Goal: Task Accomplishment & Management: Complete application form

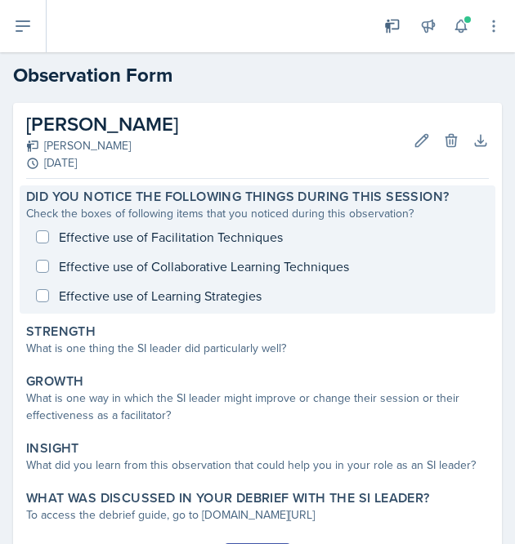
scroll to position [61, 0]
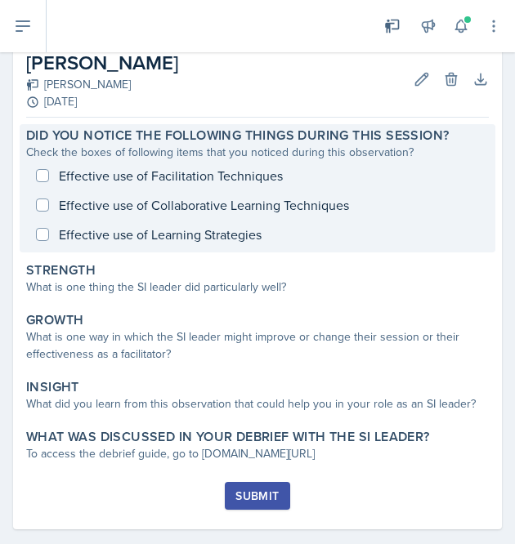
click at [45, 177] on div "Effective use of Facilitation Techniques Effective use of Collaborative Learnin…" at bounding box center [257, 205] width 463 height 88
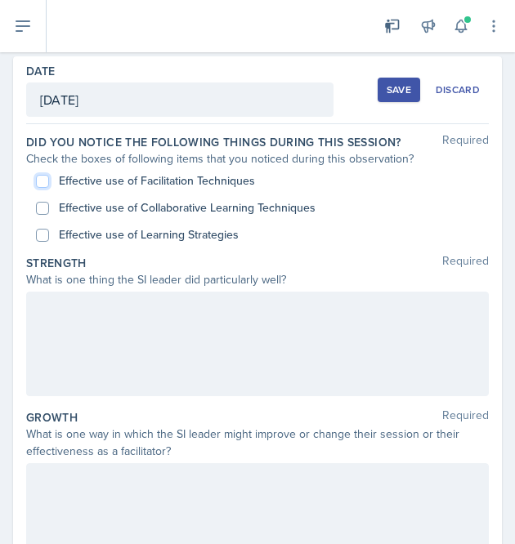
click at [42, 178] on input "Effective use of Facilitation Techniques" at bounding box center [42, 181] width 13 height 13
checkbox input "true"
click at [41, 206] on input "Effective use of Collaborative Learning Techniques" at bounding box center [42, 208] width 13 height 13
checkbox input "true"
click at [42, 231] on input "Effective use of Learning Strategies" at bounding box center [42, 235] width 13 height 13
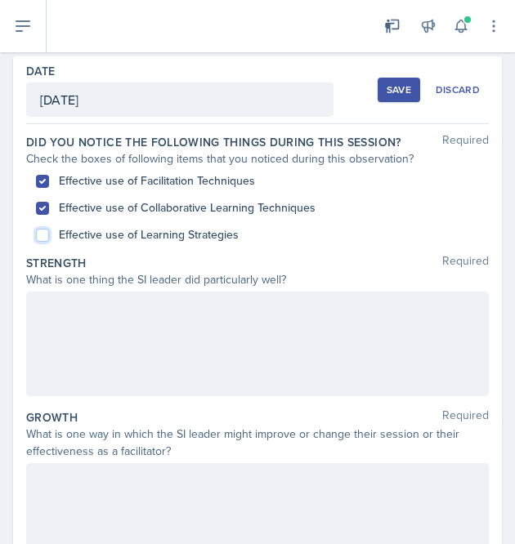
checkbox input "true"
click at [189, 315] on div at bounding box center [257, 344] width 463 height 105
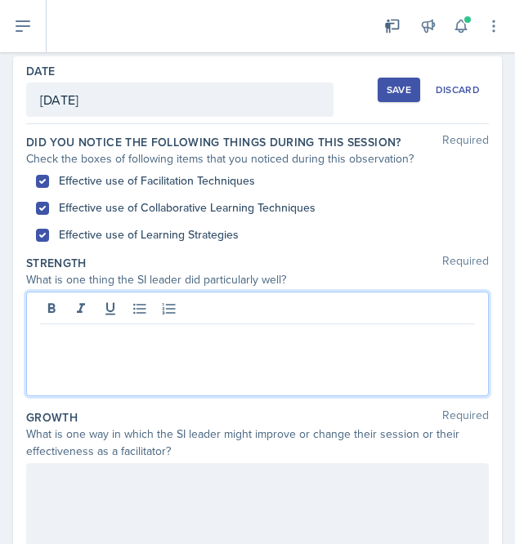
paste div
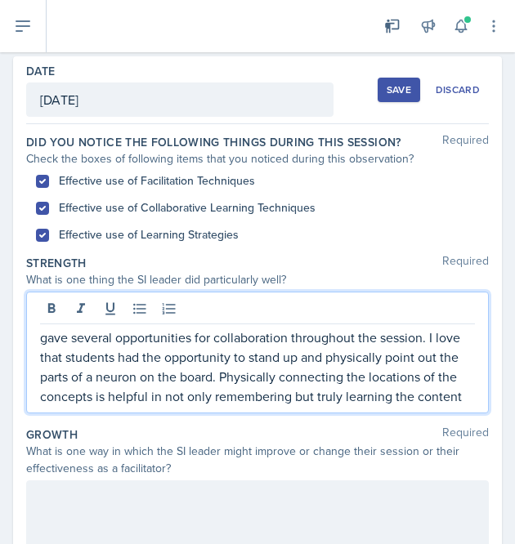
click at [41, 339] on p "gave several opportunities for collaboration throughout the session. I love tha…" at bounding box center [257, 367] width 435 height 78
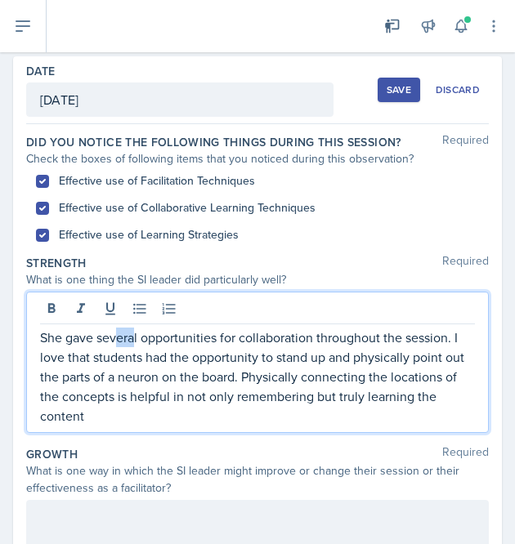
drag, startPoint x: 136, startPoint y: 339, endPoint x: 114, endPoint y: 338, distance: 22.1
click at [114, 338] on p "She gave several opportunities for collaboration throughout the session. I love…" at bounding box center [257, 377] width 435 height 98
click at [139, 340] on p "She gave several opportunities for collaboration throughout the session. I love…" at bounding box center [257, 377] width 435 height 98
click at [136, 334] on p "She gave several opportunities for collaboration throughout the session. I love…" at bounding box center [257, 377] width 435 height 98
drag, startPoint x: 141, startPoint y: 336, endPoint x: 98, endPoint y: 333, distance: 42.6
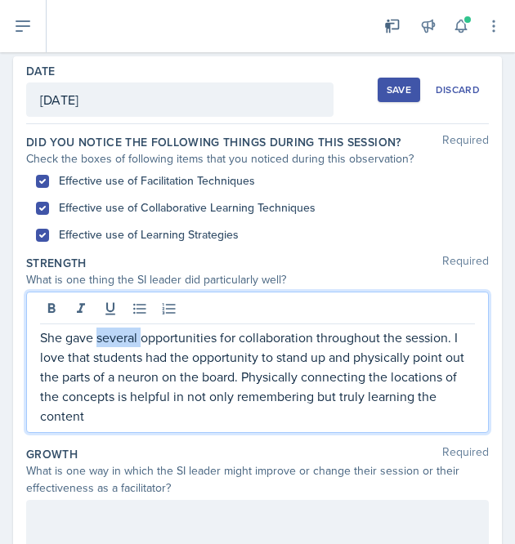
click at [98, 333] on p "She gave several opportunities for collaboration throughout the session. I love…" at bounding box center [257, 377] width 435 height 98
drag, startPoint x: 128, startPoint y: 334, endPoint x: 97, endPoint y: 334, distance: 30.2
click at [97, 334] on p "She gave many opportunities for collaboration throughout the session. I love th…" at bounding box center [257, 377] width 435 height 98
click at [49, 307] on icon at bounding box center [51, 308] width 7 height 10
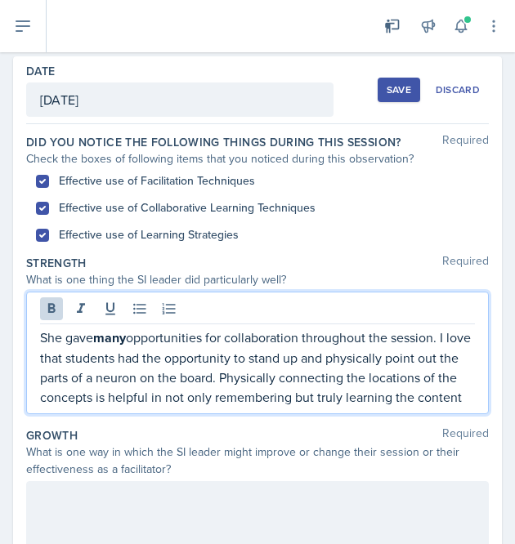
click at [175, 382] on p "She gave many opportunities for collaboration throughout the session. I love th…" at bounding box center [257, 367] width 435 height 79
click at [306, 334] on p "She gave many opportunities for collaboration throughout the session. I love th…" at bounding box center [257, 367] width 435 height 79
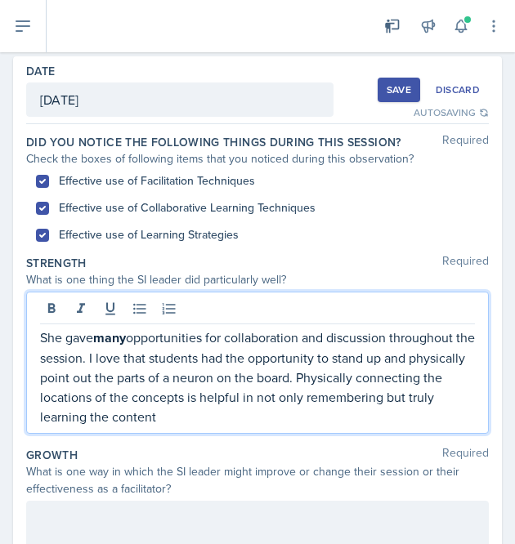
click at [285, 416] on p "She gave many opportunities for collaboration and discussion throughout the ses…" at bounding box center [257, 377] width 435 height 99
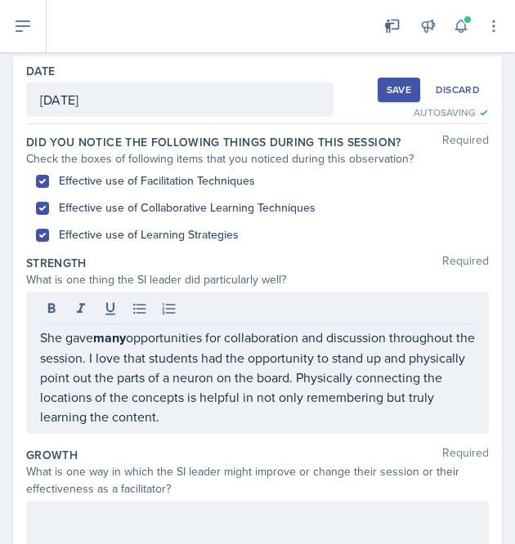
scroll to position [69, 0]
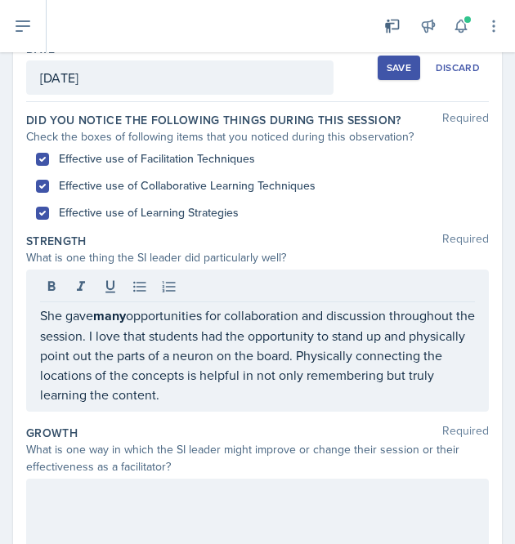
click at [337, 393] on p "She gave many opportunities for collaboration and discussion throughout the ses…" at bounding box center [257, 355] width 435 height 99
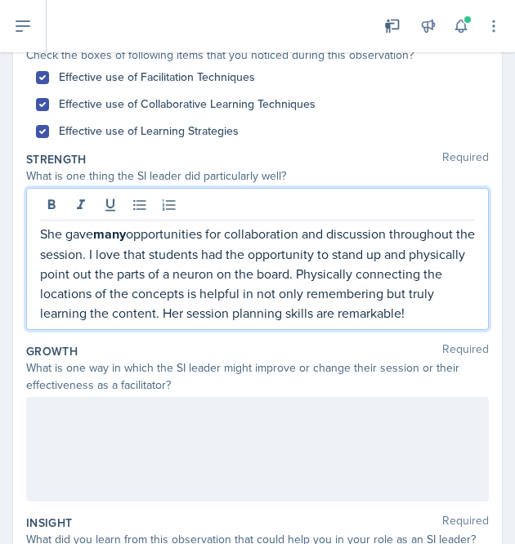
scroll to position [232, 0]
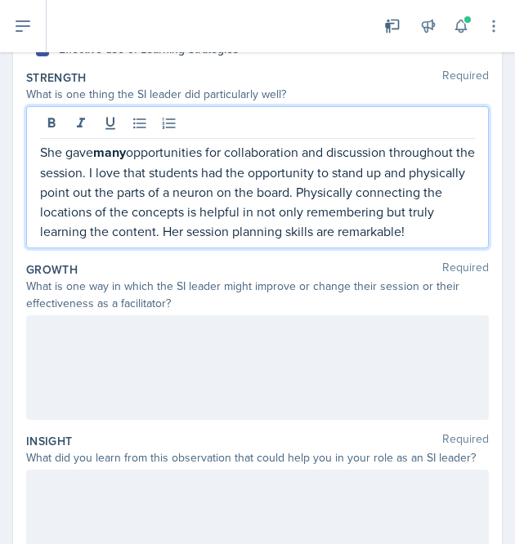
click at [354, 369] on div at bounding box center [257, 368] width 463 height 105
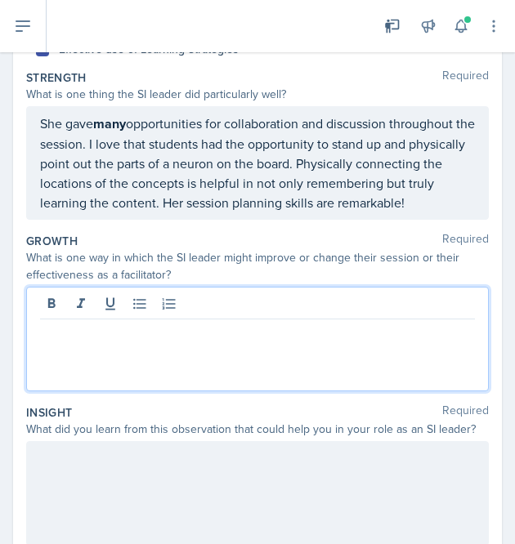
scroll to position [260, 0]
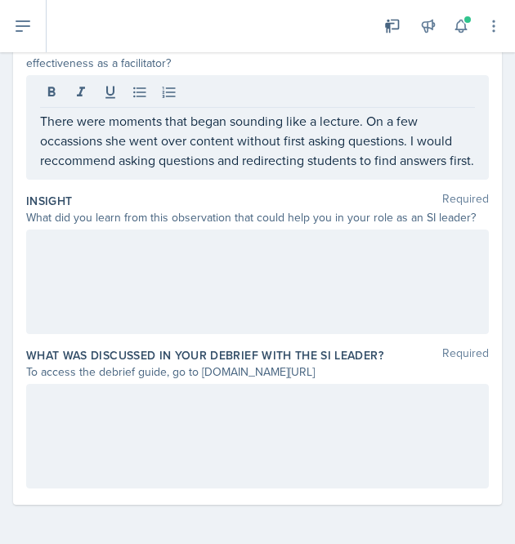
click at [329, 282] on div at bounding box center [257, 282] width 463 height 105
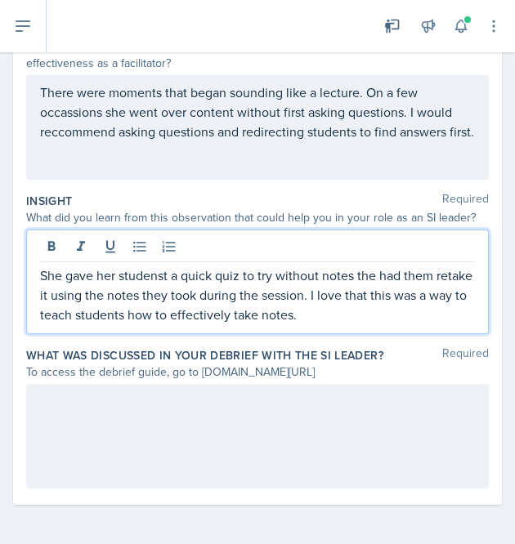
click at [372, 272] on p "She gave her studenst a quick quiz to try without notes the had them retake it …" at bounding box center [257, 295] width 435 height 59
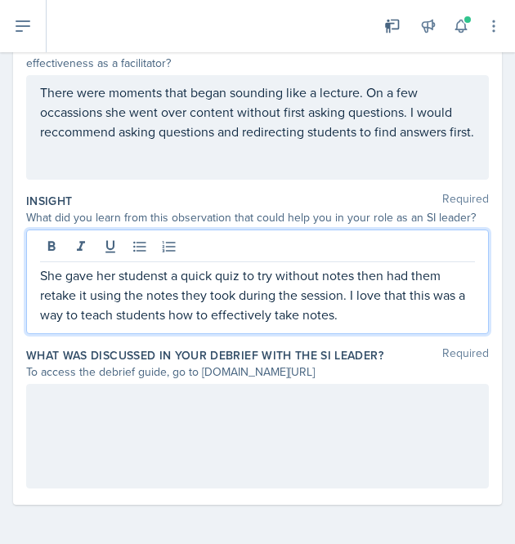
click at [366, 311] on p "She gave her studenst a quick quiz to try without notes then had them retake it…" at bounding box center [257, 295] width 435 height 59
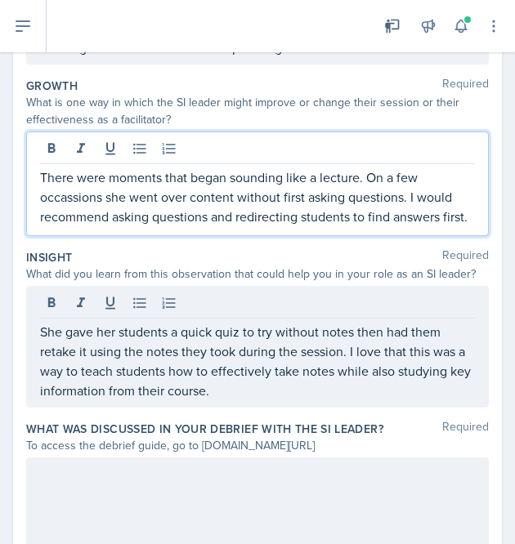
scroll to position [413, 0]
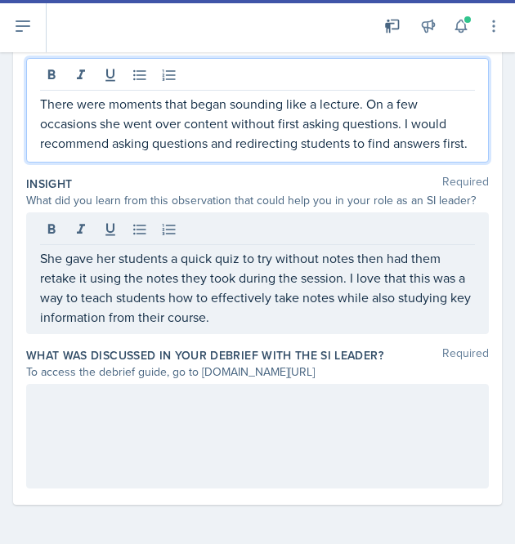
click at [341, 320] on p "She gave her students a quick quiz to try without notes then had them retake it…" at bounding box center [257, 288] width 435 height 78
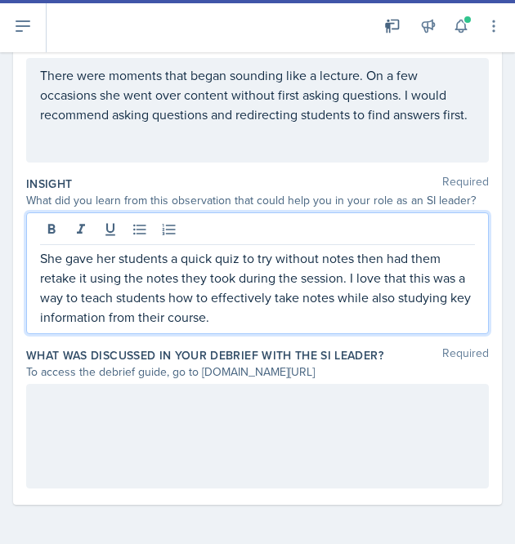
click at [232, 431] on div at bounding box center [257, 436] width 463 height 105
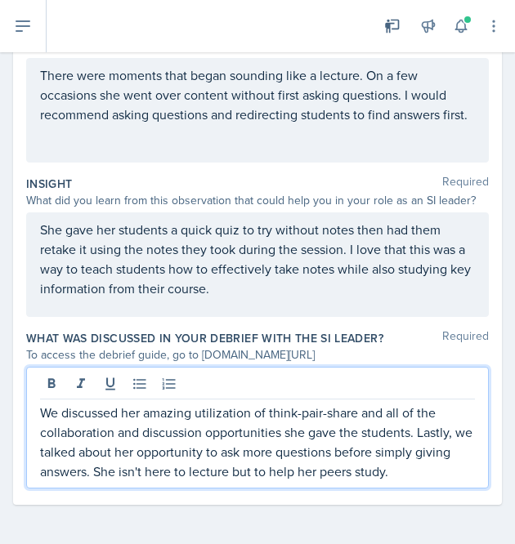
scroll to position [478, 0]
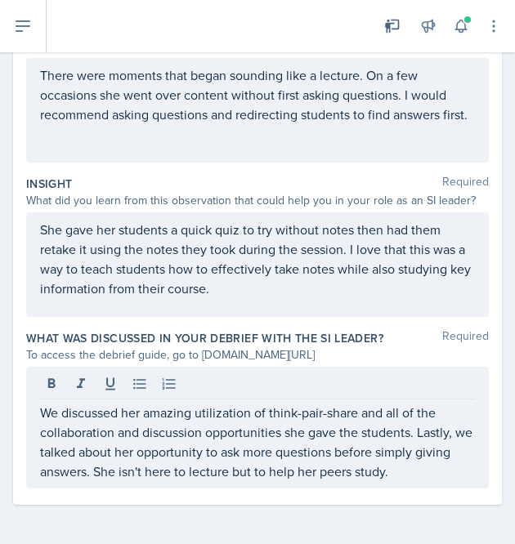
click at [437, 473] on p "We discussed her amazing utilization of think-pair-share and all of the collabo…" at bounding box center [257, 442] width 435 height 78
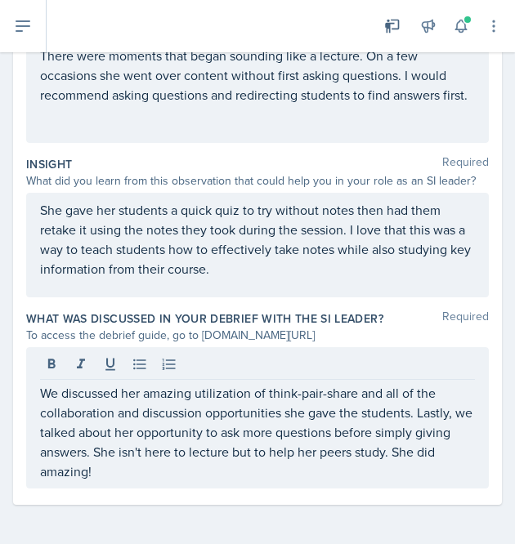
scroll to position [498, 0]
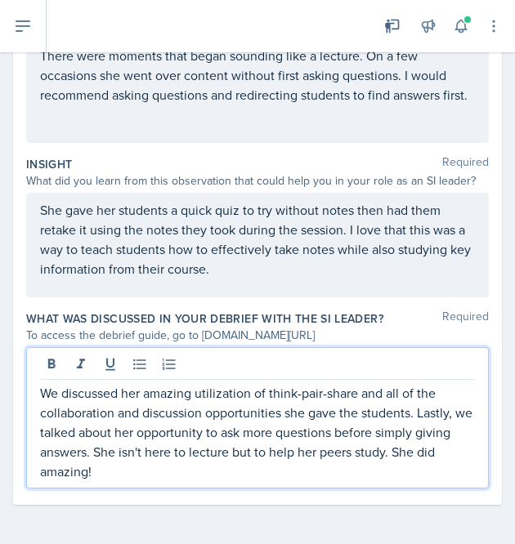
click at [110, 468] on p "We discussed her amazing utilization of think-pair-share and all of the collabo…" at bounding box center [257, 432] width 435 height 98
click at [287, 475] on p "We discussed her amazing utilization of think-pair-share and all of the collabo…" at bounding box center [257, 432] width 435 height 98
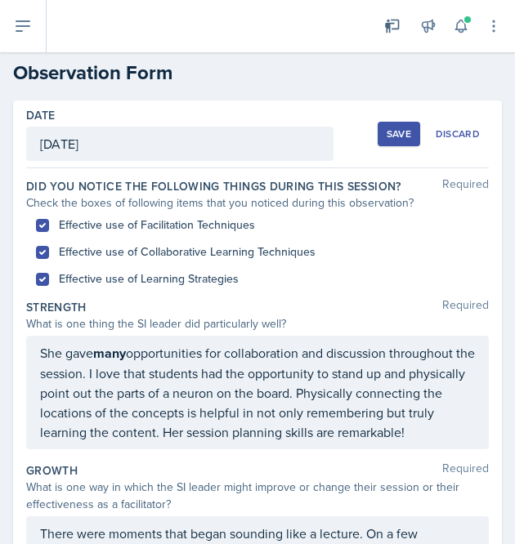
scroll to position [0, 0]
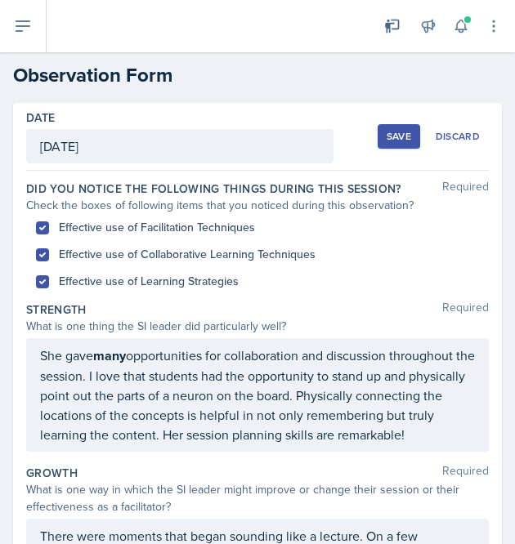
click at [387, 138] on div "Save" at bounding box center [399, 136] width 25 height 13
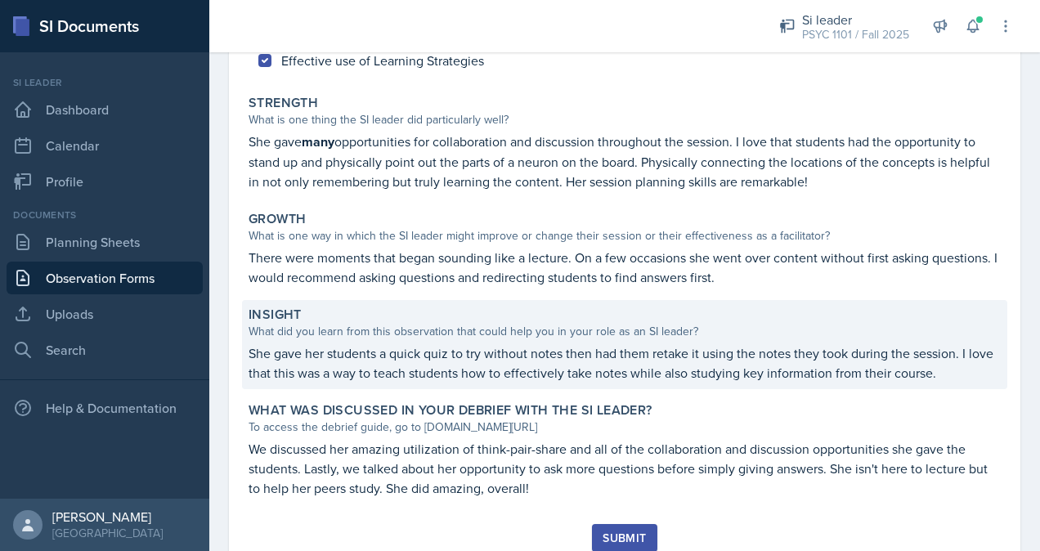
scroll to position [319, 0]
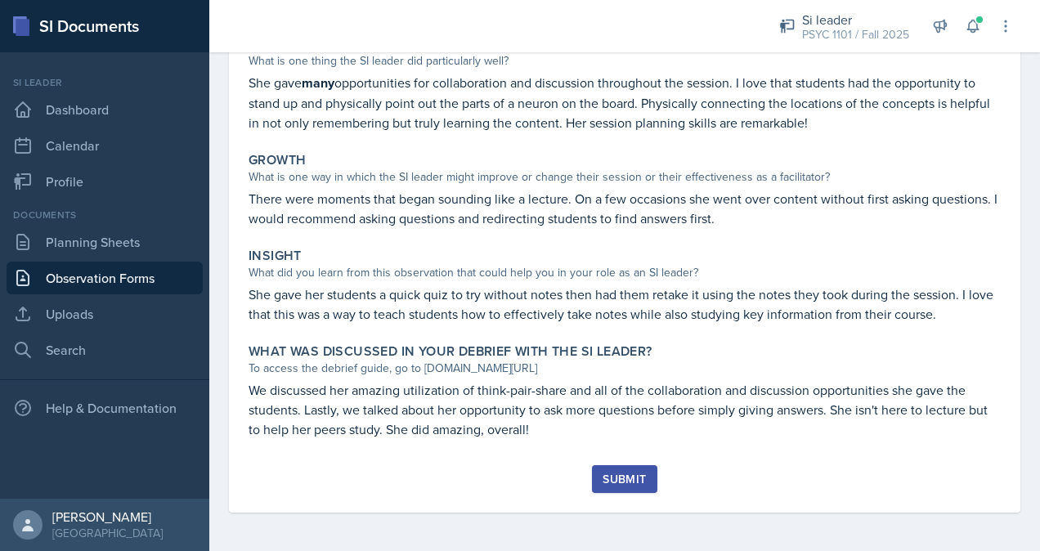
click at [514, 477] on div "Submit" at bounding box center [623, 479] width 43 height 13
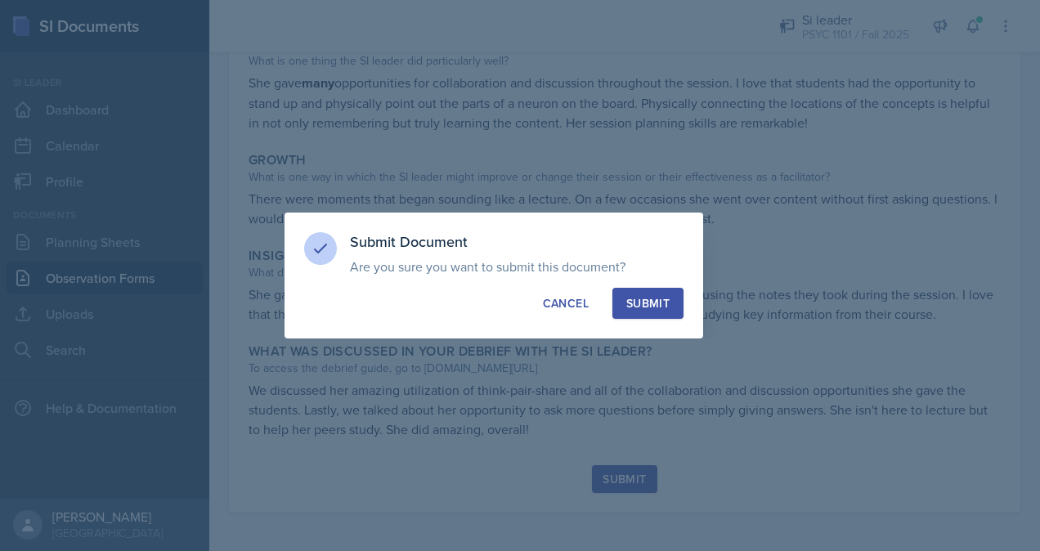
click at [514, 303] on div "Submit" at bounding box center [647, 303] width 43 height 16
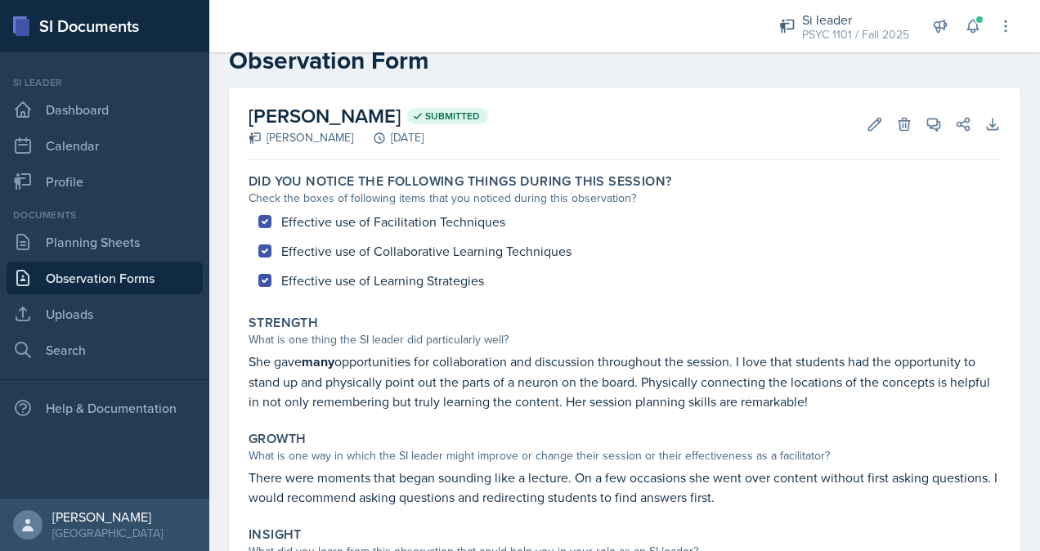
scroll to position [26, 0]
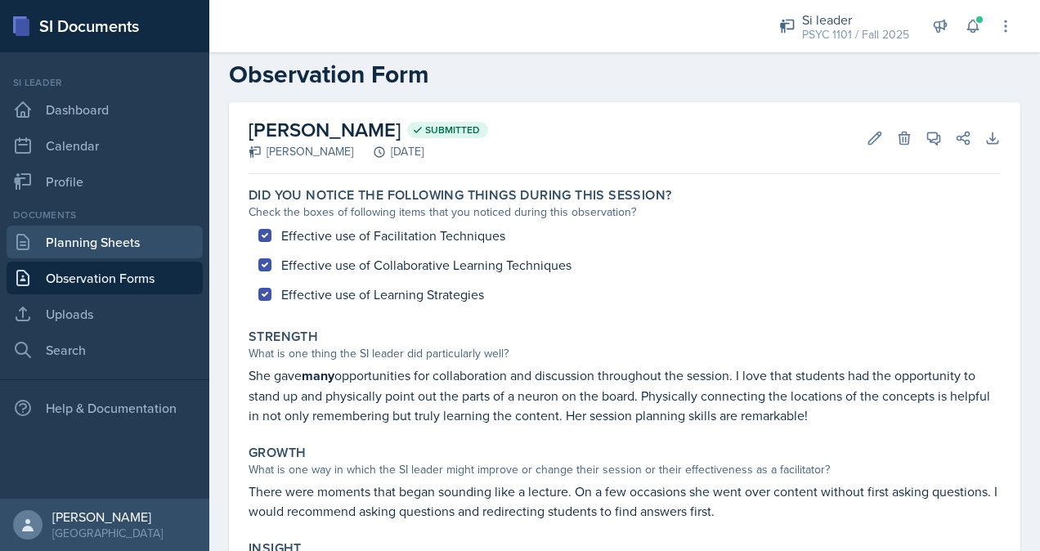
click at [148, 250] on link "Planning Sheets" at bounding box center [105, 242] width 196 height 33
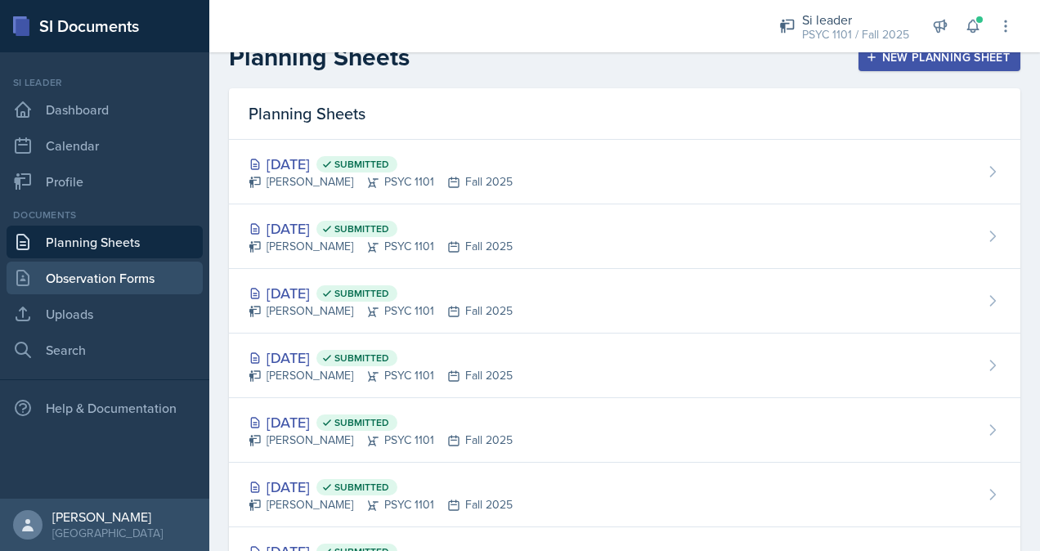
click at [156, 281] on link "Observation Forms" at bounding box center [105, 278] width 196 height 33
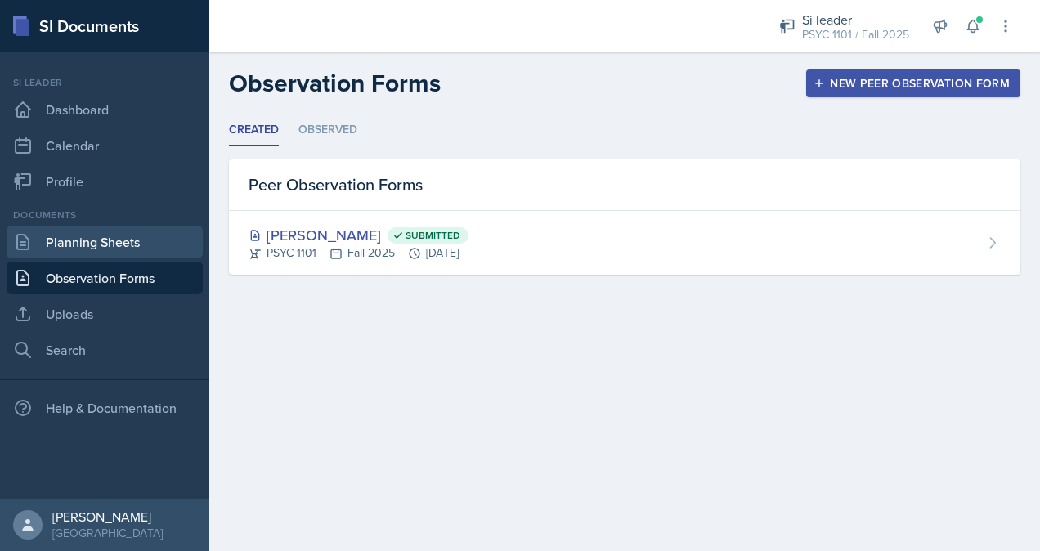
click at [154, 253] on link "Planning Sheets" at bounding box center [105, 242] width 196 height 33
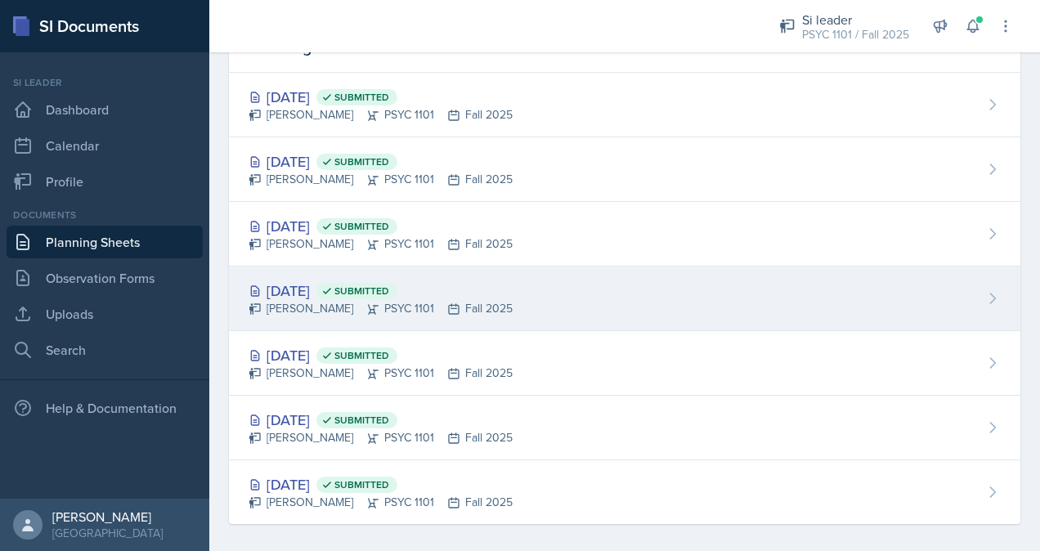
scroll to position [103, 0]
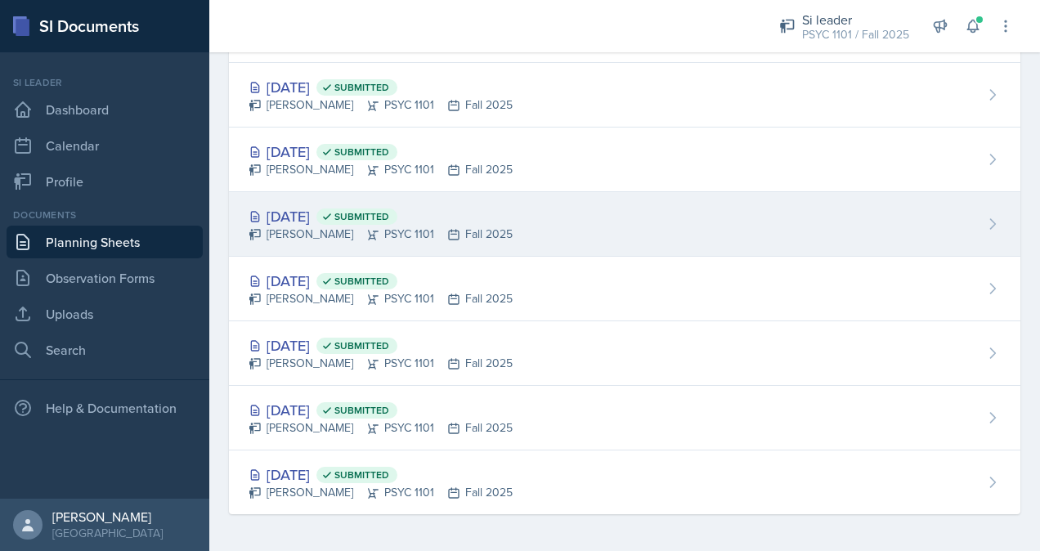
click at [514, 239] on div "[DATE] Submitted [PERSON_NAME] PSYC 1101 Fall 2025" at bounding box center [624, 224] width 791 height 65
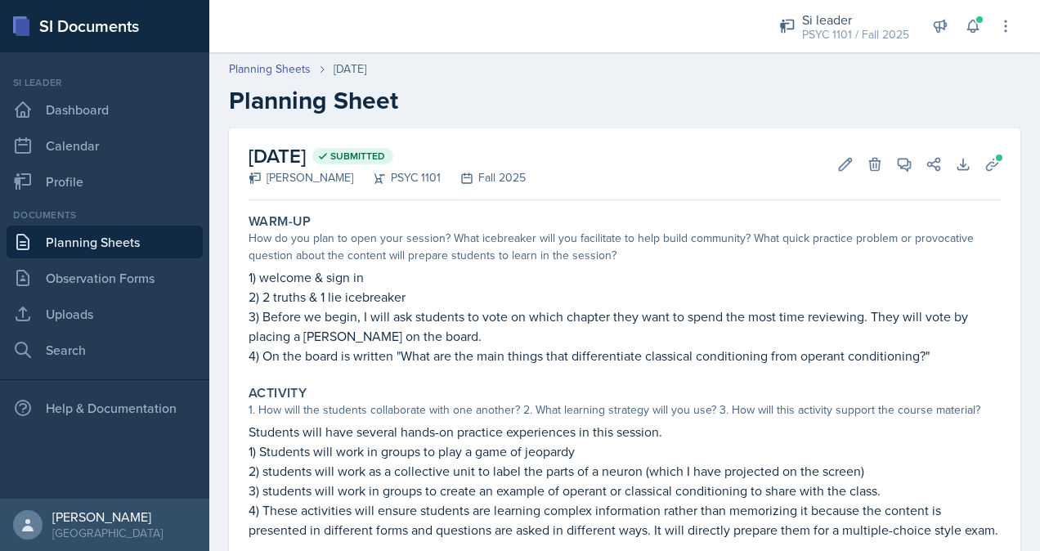
click at [118, 242] on link "Planning Sheets" at bounding box center [105, 242] width 196 height 33
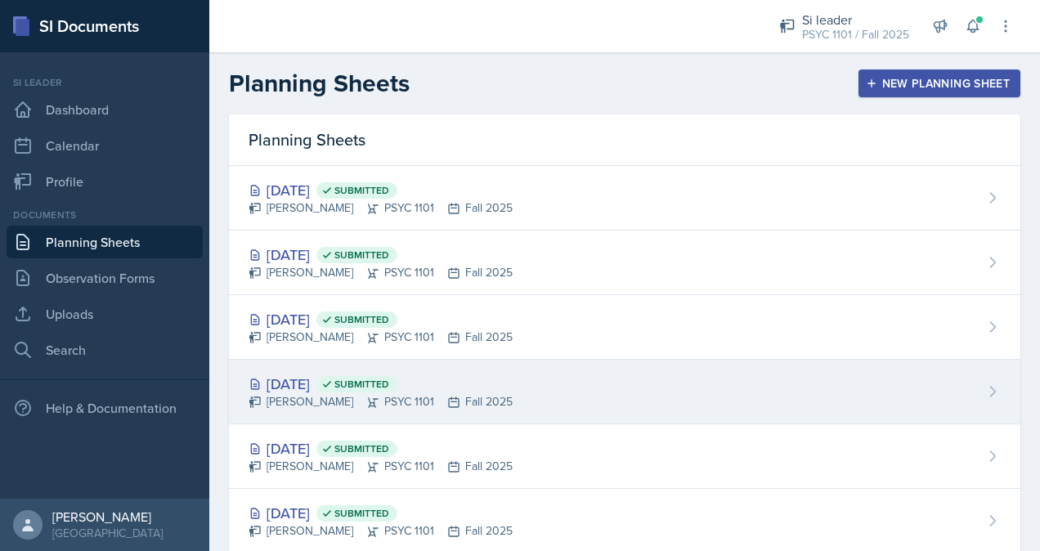
click at [514, 396] on div "[DATE] Submitted [PERSON_NAME] PSYC 1101 Fall 2025" at bounding box center [624, 392] width 791 height 65
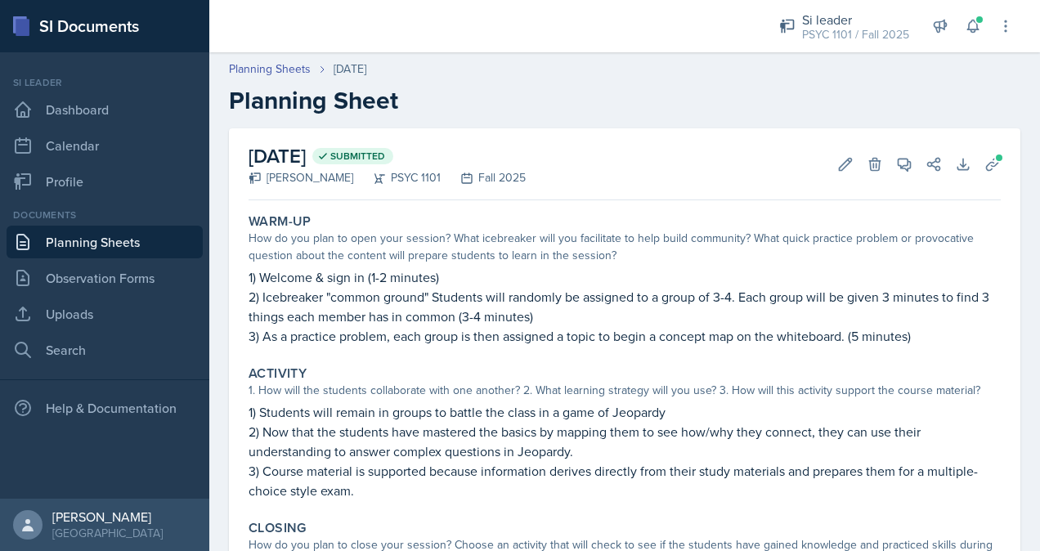
click at [60, 249] on link "Planning Sheets" at bounding box center [105, 242] width 196 height 33
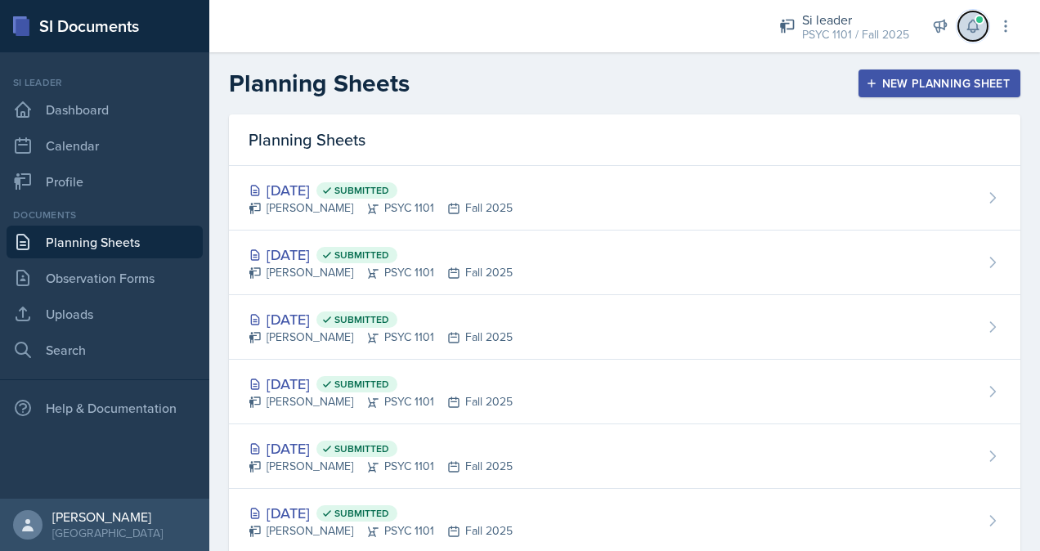
click at [514, 26] on icon at bounding box center [973, 26] width 16 height 16
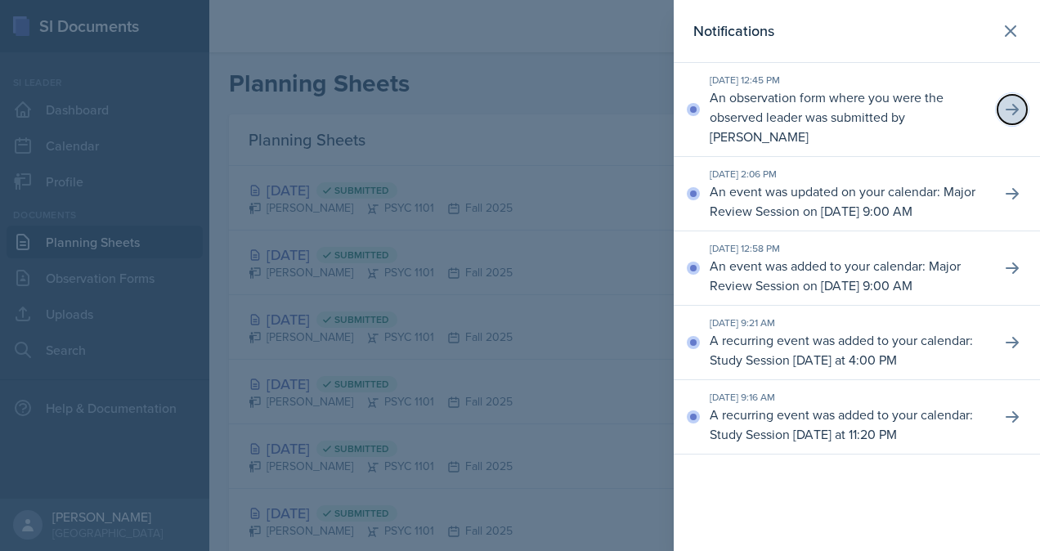
click at [514, 110] on icon at bounding box center [1012, 109] width 13 height 11
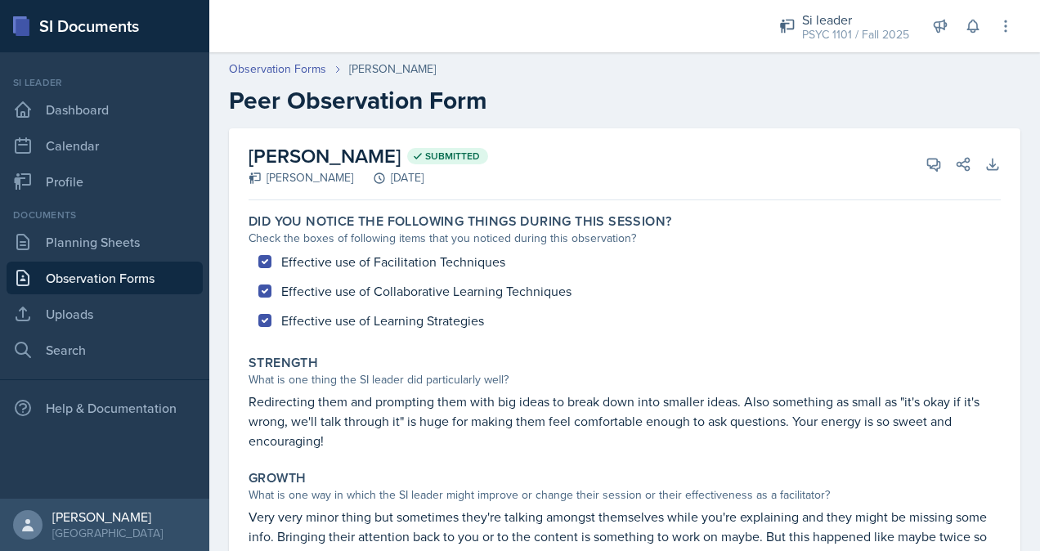
click at [118, 280] on link "Observation Forms" at bounding box center [105, 278] width 196 height 33
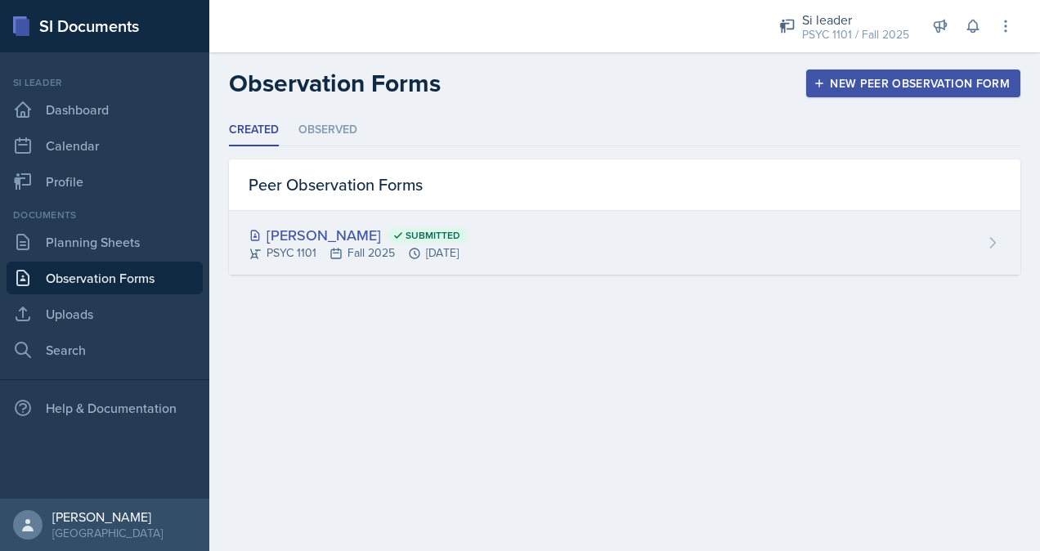
click at [363, 227] on div "[PERSON_NAME] Submitted" at bounding box center [359, 235] width 220 height 22
